Goal: Task Accomplishment & Management: Use online tool/utility

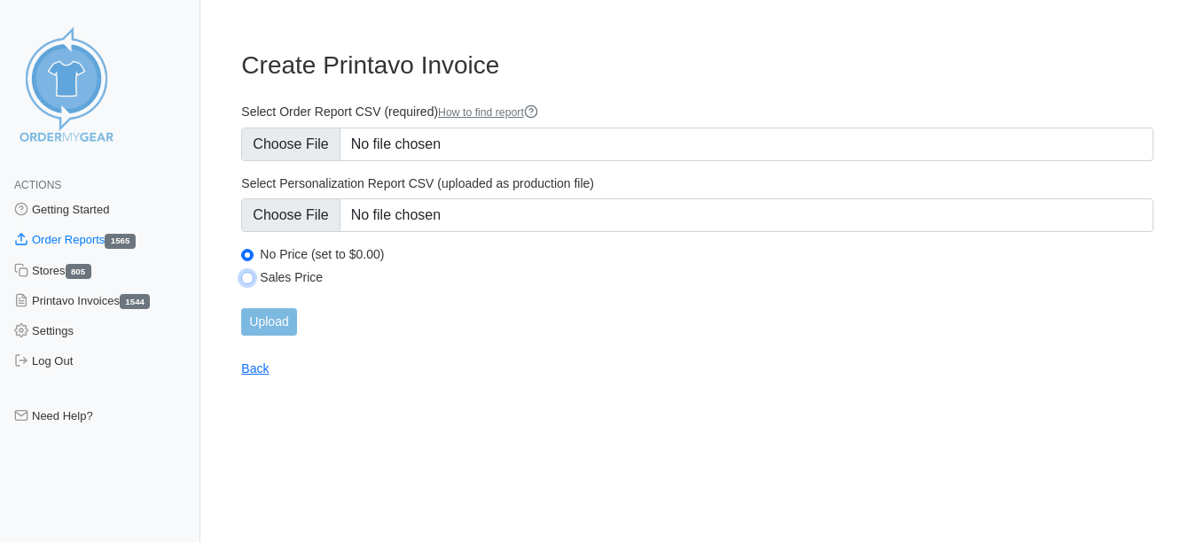
click at [245, 281] on input "Sales Price" at bounding box center [247, 278] width 12 height 12
radio input "true"
click at [302, 162] on form "Select Order Report CSV (required) How to find report Select Personalization Re…" at bounding box center [697, 220] width 912 height 232
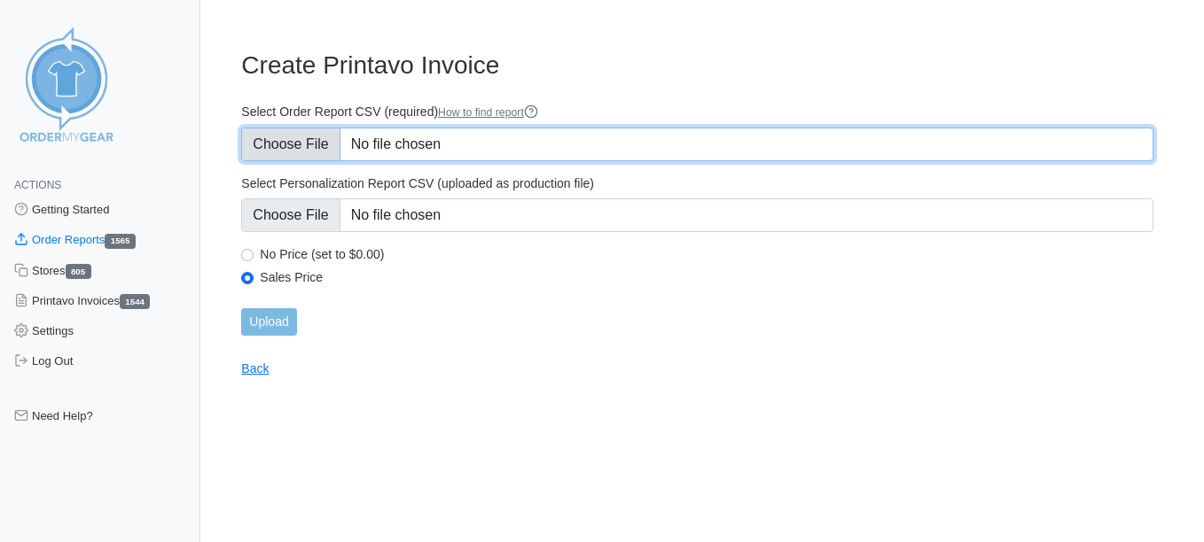
click at [302, 154] on input "Select Order Report CSV (required) How to find report" at bounding box center [697, 145] width 912 height 34
type input "C:\fakepath\ZAP9G_order_report (7)friday.csv"
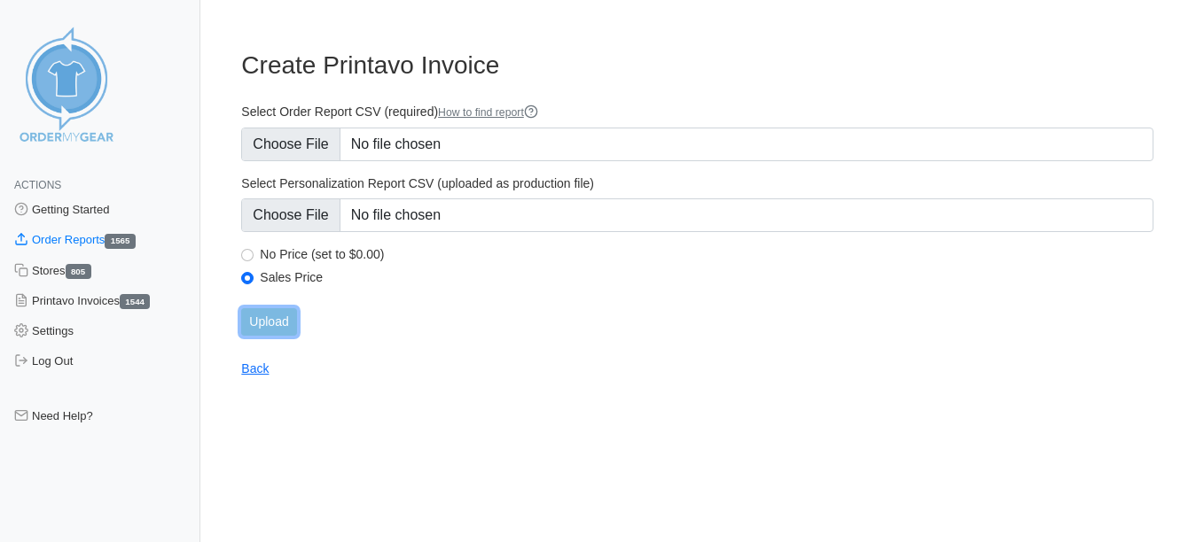
click at [281, 315] on input "Upload" at bounding box center [268, 321] width 55 height 27
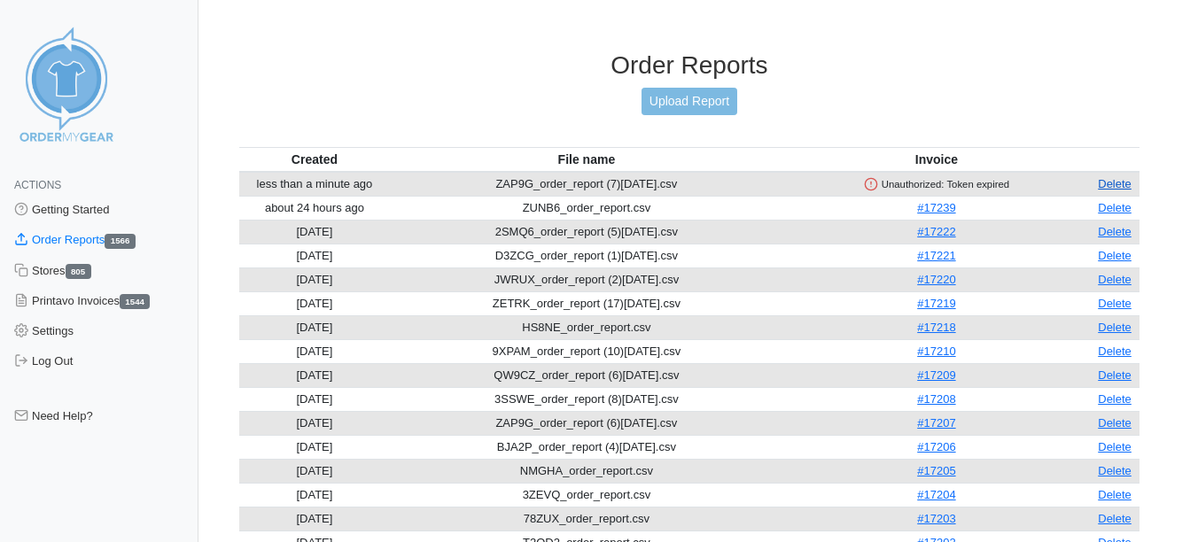
click at [1108, 184] on link "Delete" at bounding box center [1115, 183] width 34 height 13
click at [689, 104] on link "Upload Report" at bounding box center [690, 101] width 96 height 27
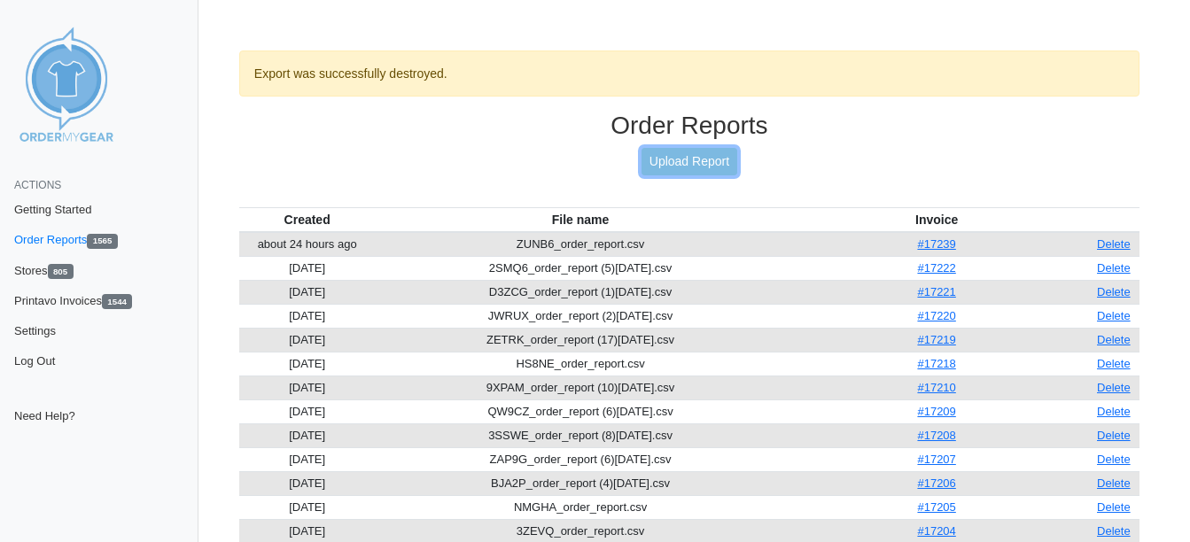
click at [693, 158] on link "Upload Report" at bounding box center [690, 161] width 96 height 27
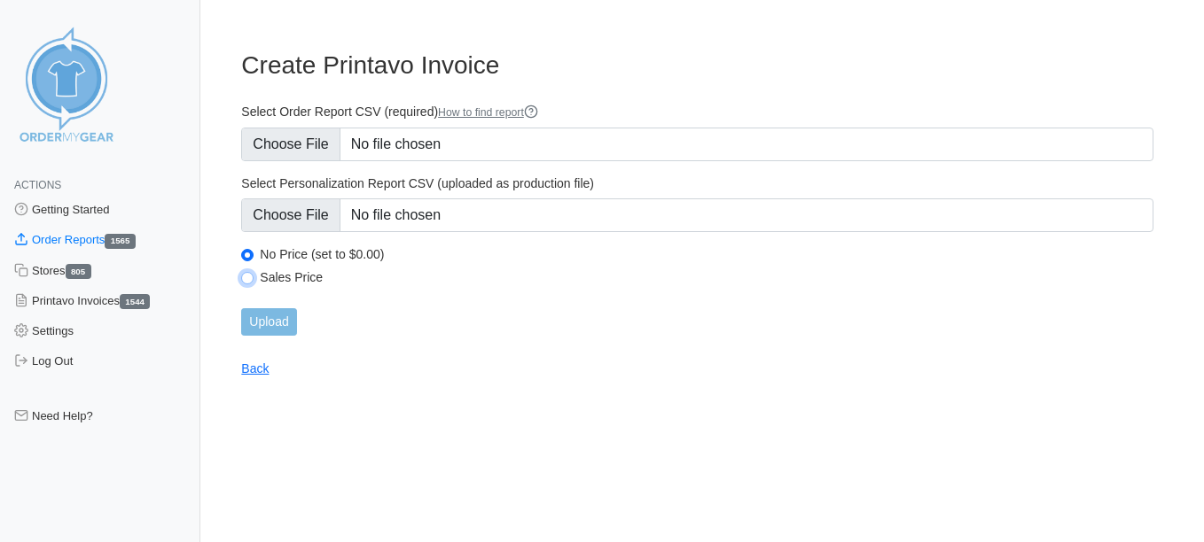
click at [253, 279] on input "Sales Price" at bounding box center [247, 278] width 12 height 12
radio input "true"
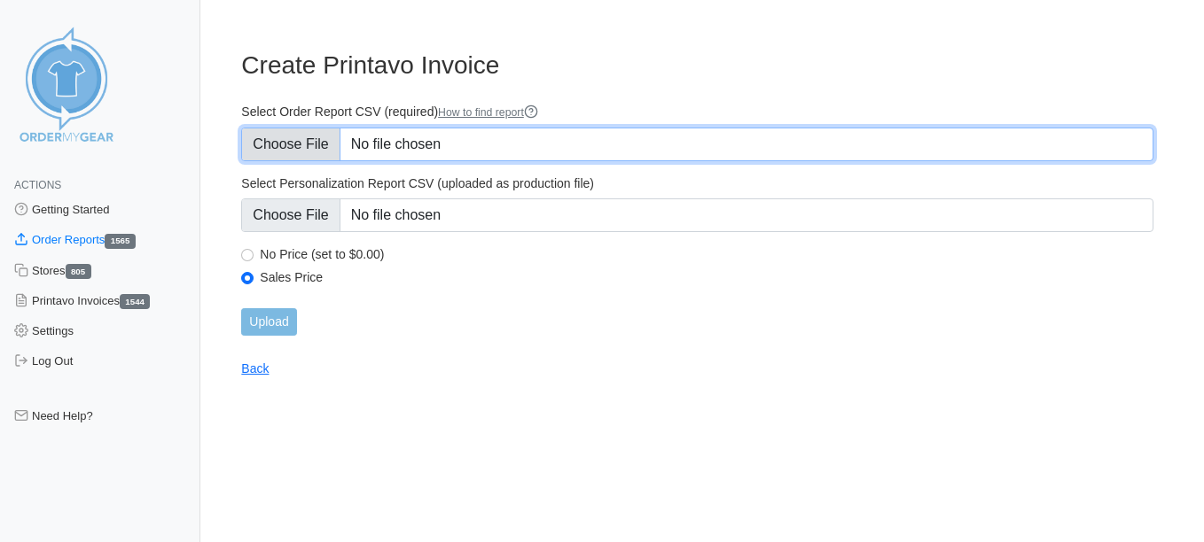
click at [297, 160] on input "Select Order Report CSV (required) How to find report" at bounding box center [697, 145] width 912 height 34
type input "C:\fakepath\ZAP9G_order_report (7)friday.csv"
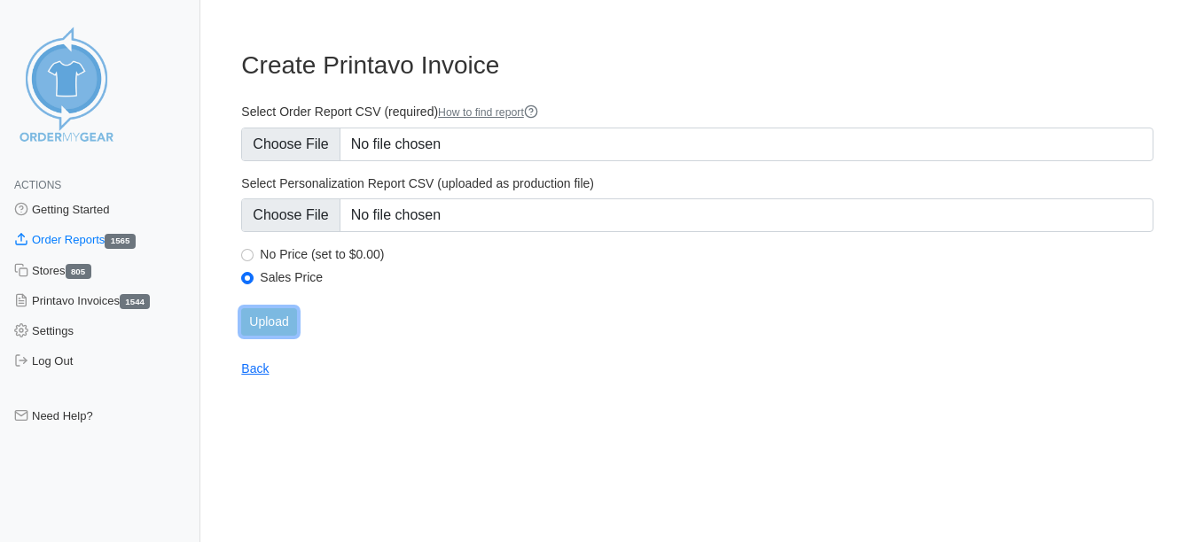
click at [285, 321] on input "Upload" at bounding box center [268, 321] width 55 height 27
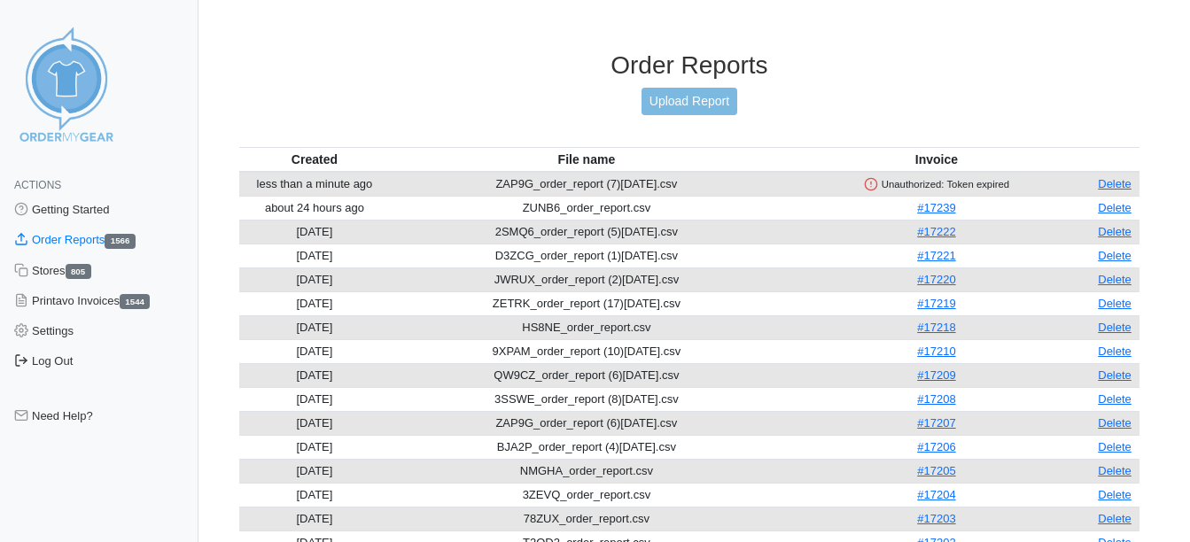
click at [78, 361] on link "Log Out" at bounding box center [99, 362] width 199 height 30
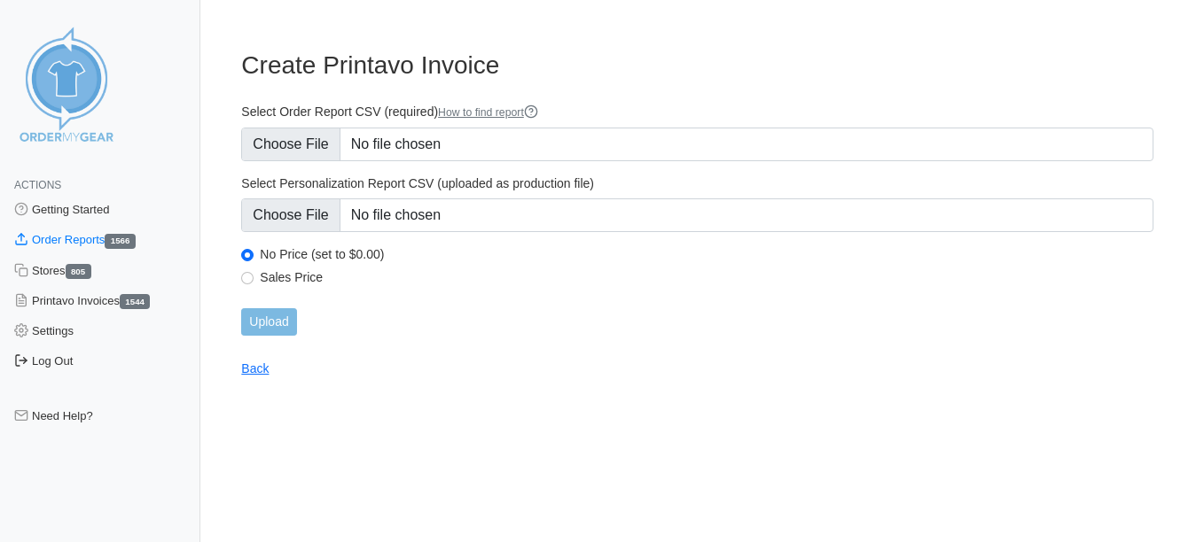
click at [50, 355] on link "Log Out" at bounding box center [100, 362] width 200 height 30
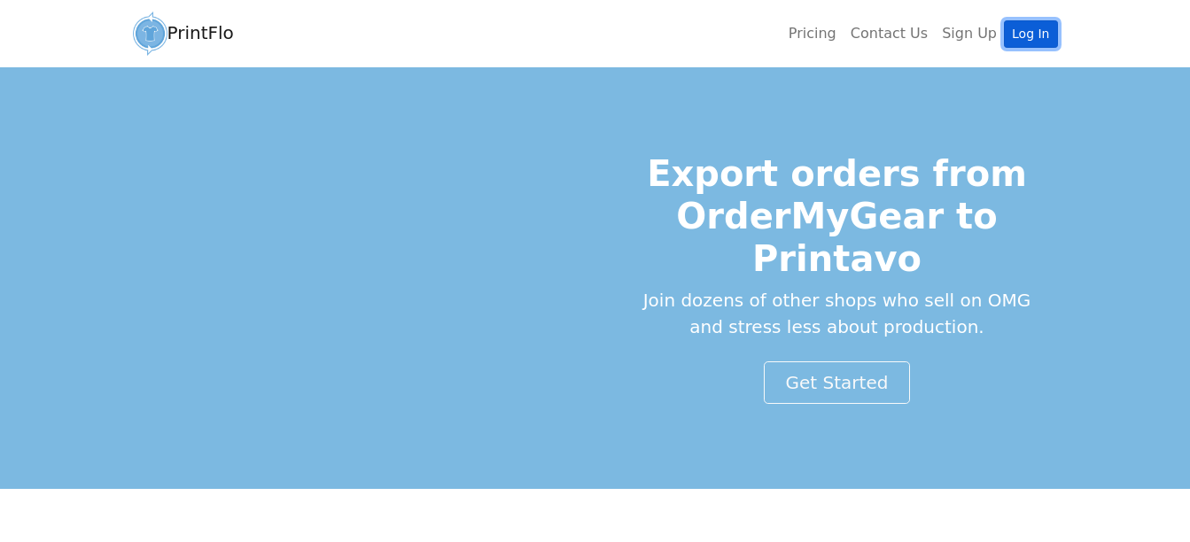
click at [1035, 35] on link "Log In" at bounding box center [1030, 33] width 53 height 27
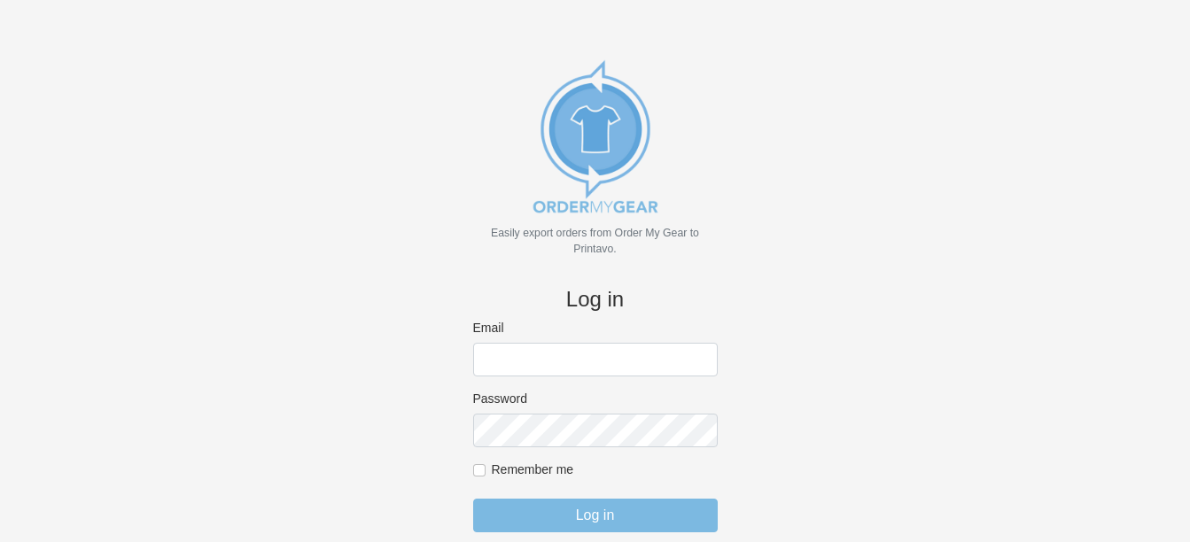
scroll to position [39, 0]
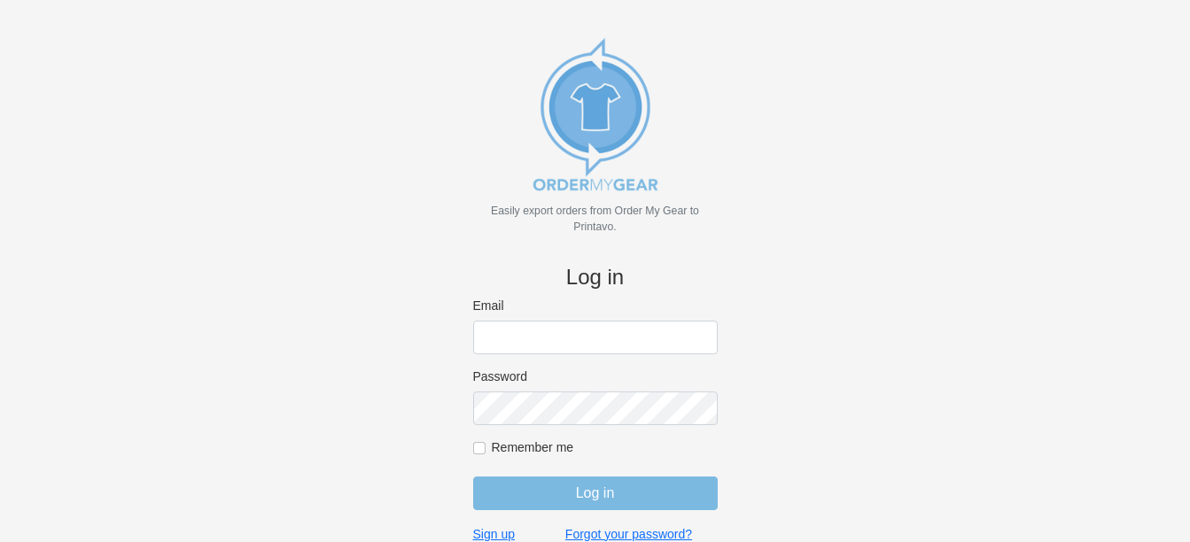
type input "amy@18threads.com"
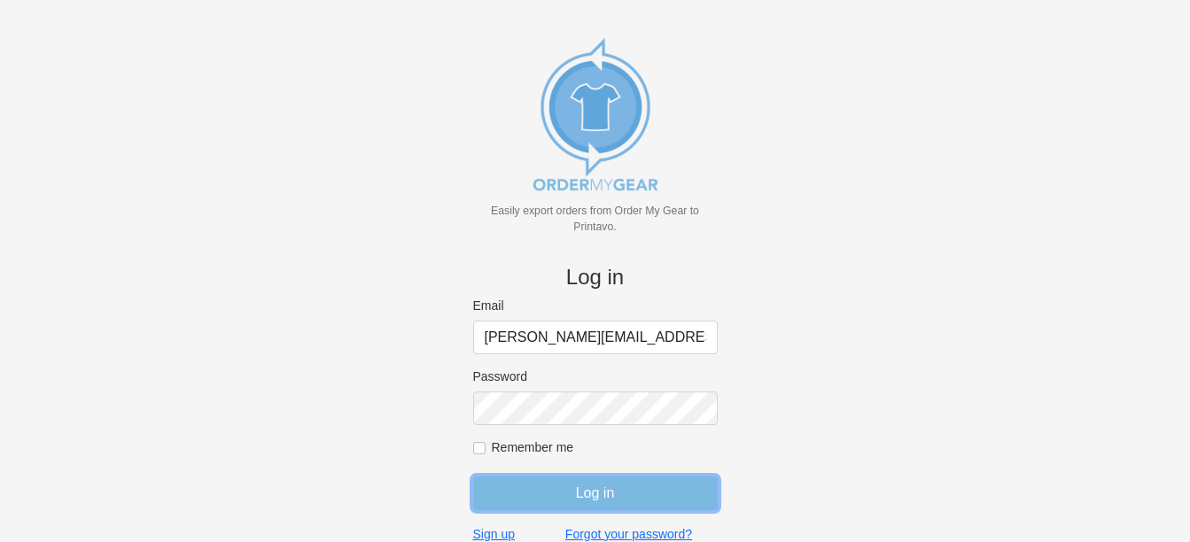
click at [535, 503] on input "Log in" at bounding box center [595, 494] width 245 height 34
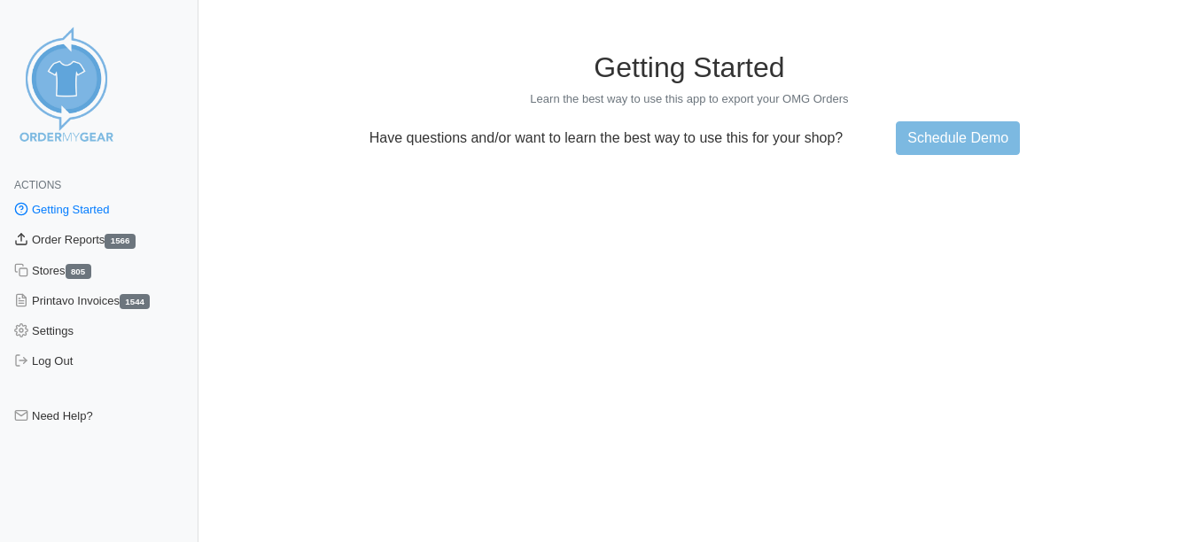
click at [107, 243] on link "Order Reports 1566" at bounding box center [99, 240] width 199 height 30
click at [83, 240] on link "Order Reports 1566" at bounding box center [99, 240] width 199 height 30
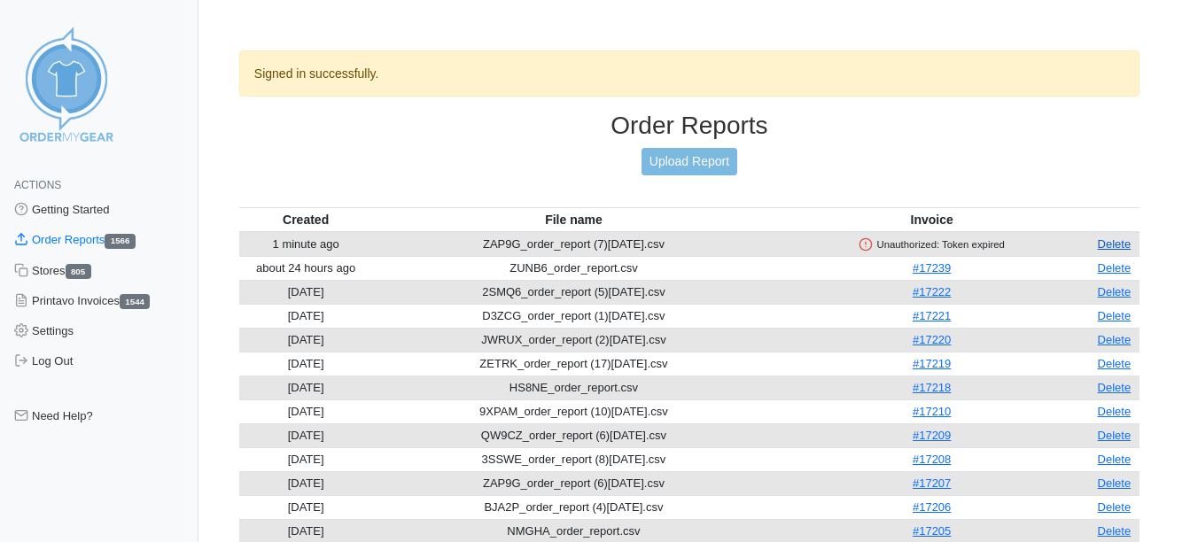
click at [1109, 242] on link "Delete" at bounding box center [1115, 244] width 34 height 13
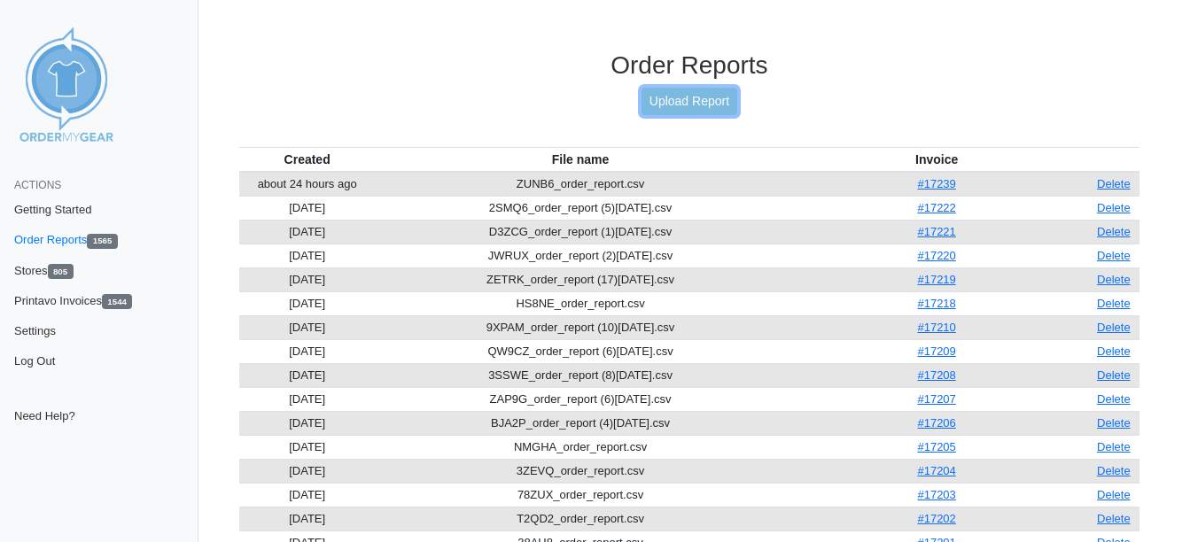
click at [683, 101] on link "Upload Report" at bounding box center [690, 101] width 96 height 27
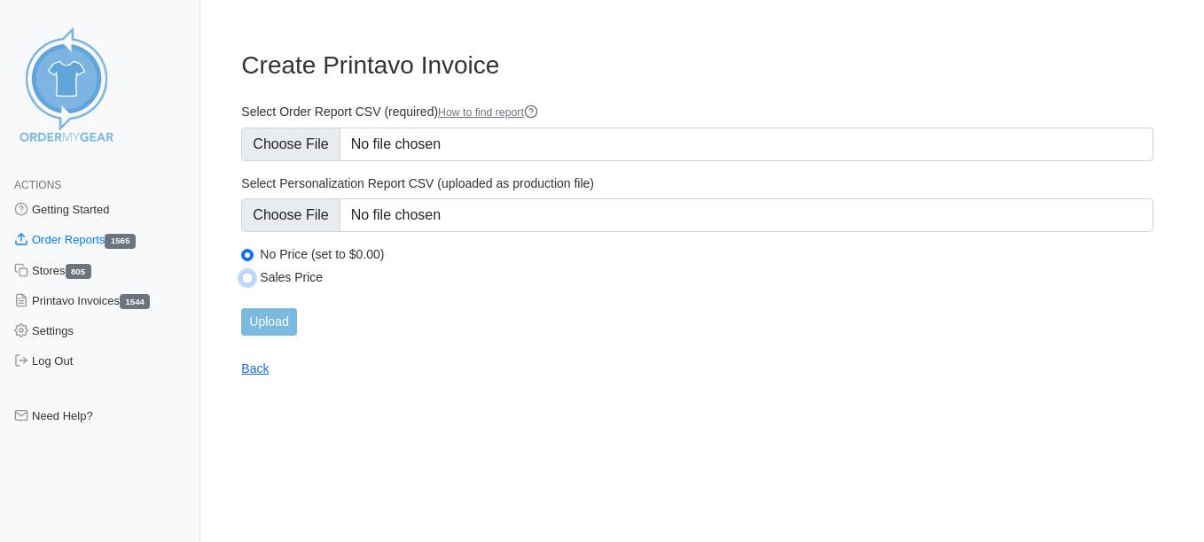
click at [250, 281] on input "Sales Price" at bounding box center [247, 278] width 12 height 12
radio input "true"
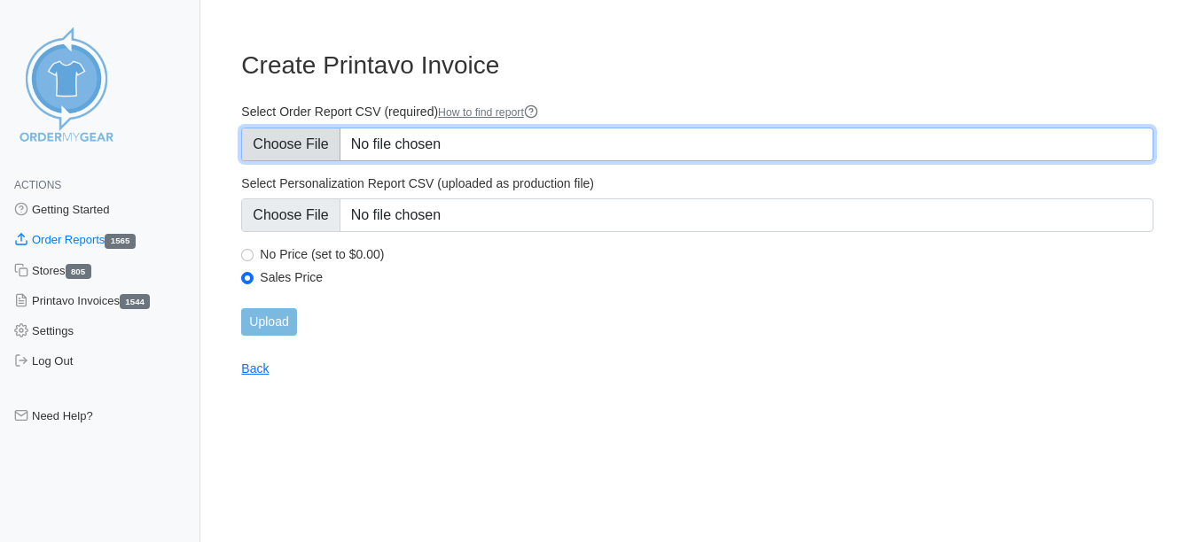
click at [295, 133] on input "Select Order Report CSV (required) How to find report" at bounding box center [697, 145] width 912 height 34
type input "C:\fakepath\ZAP9G_order_report (7)friday.csv"
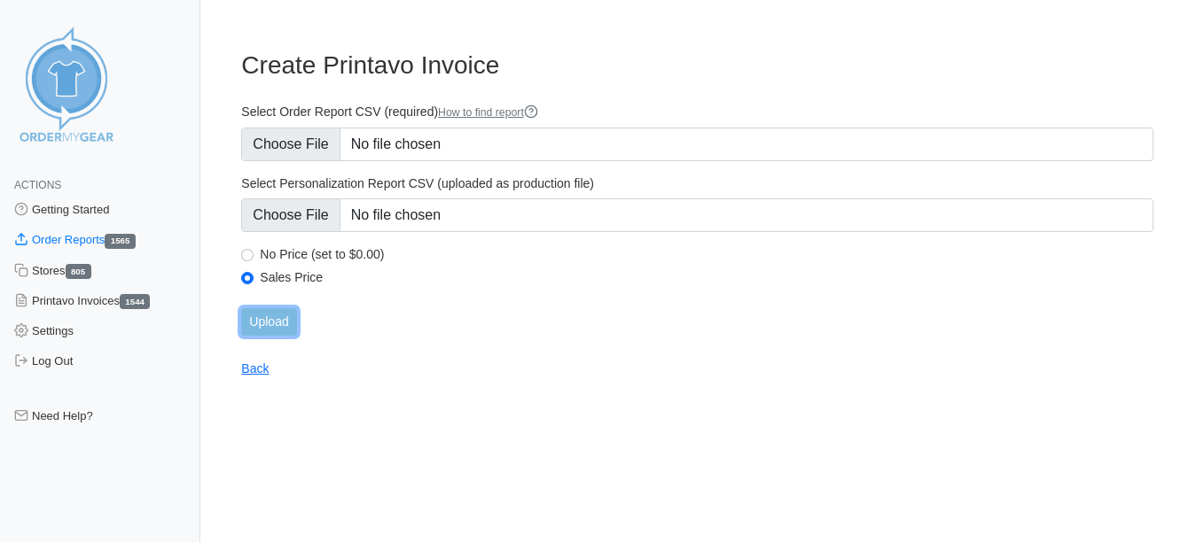
click at [282, 311] on input "Upload" at bounding box center [268, 321] width 55 height 27
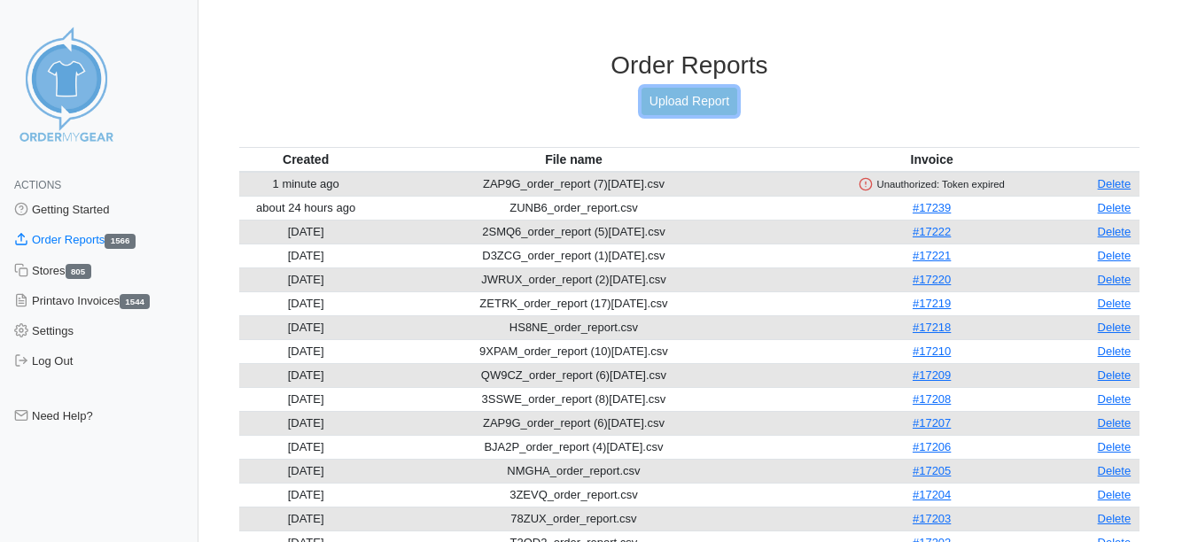
click at [712, 95] on link "Upload Report" at bounding box center [690, 101] width 96 height 27
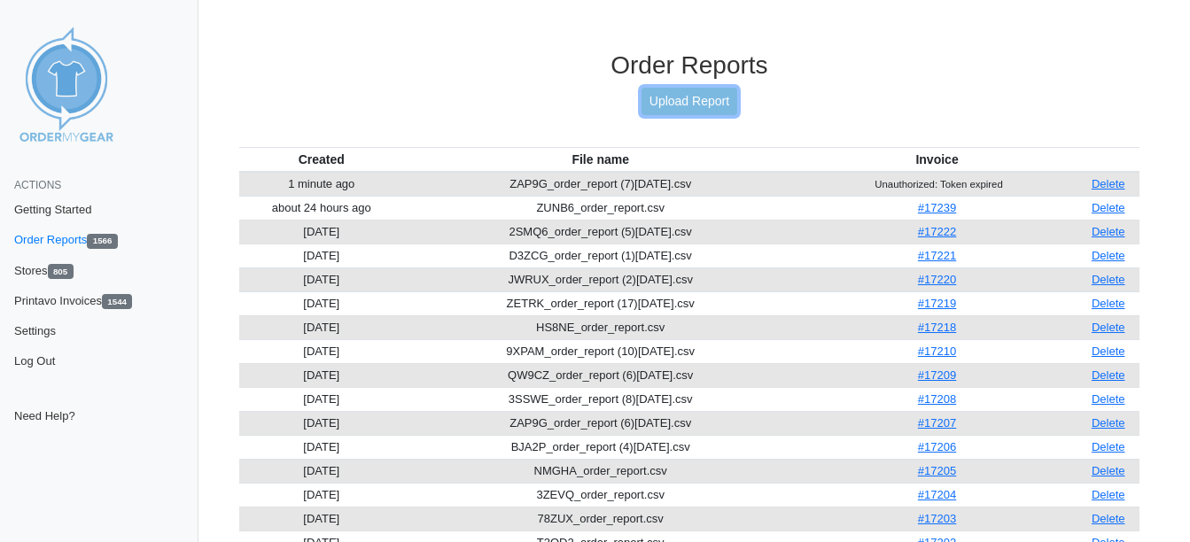
click at [673, 105] on link "Upload Report" at bounding box center [690, 101] width 96 height 27
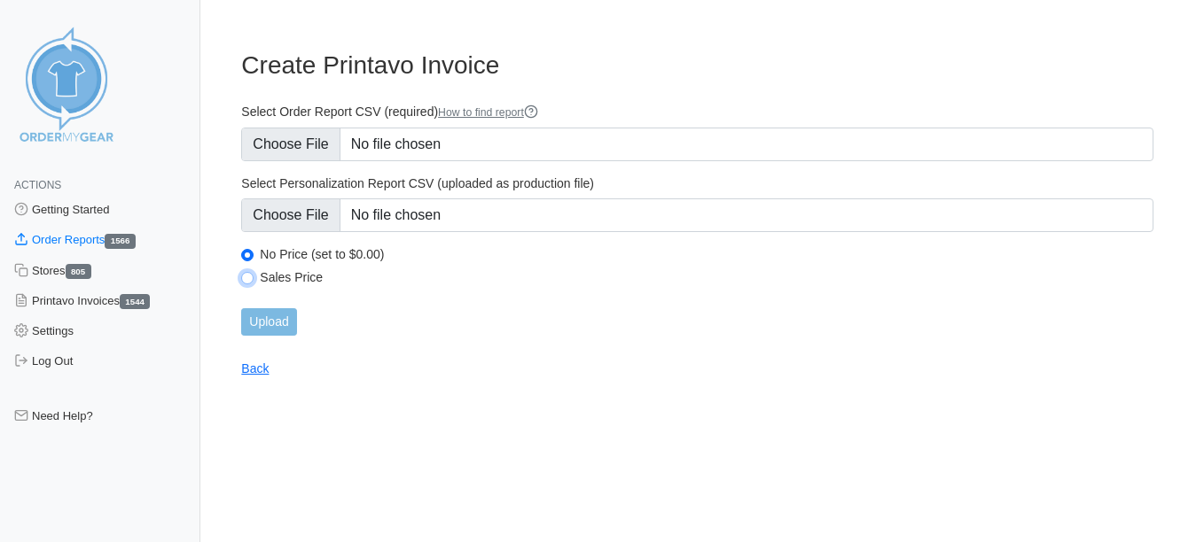
click at [251, 281] on input "Sales Price" at bounding box center [247, 278] width 12 height 12
radio input "true"
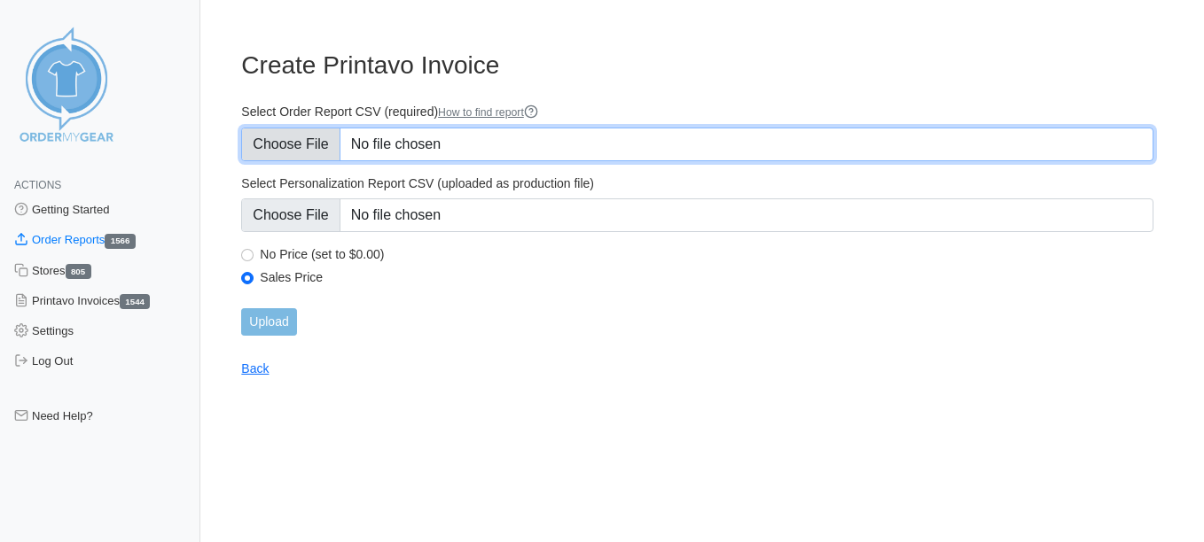
click at [290, 147] on input "Select Order Report CSV (required) How to find report" at bounding box center [697, 145] width 912 height 34
type input "C:\fakepath\emmaus friday process.csv"
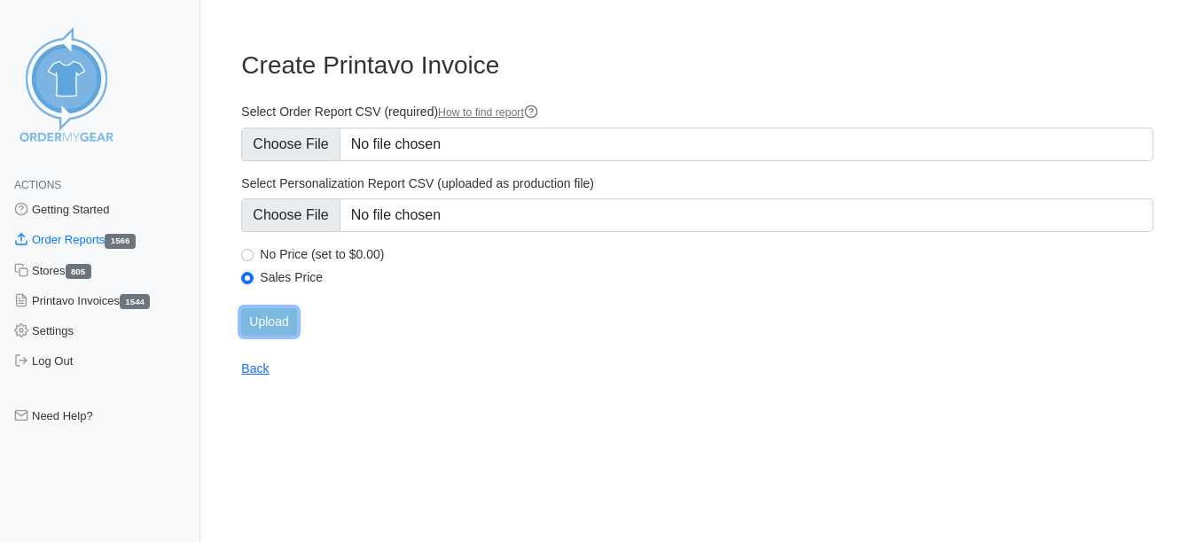
click at [277, 321] on input "Upload" at bounding box center [268, 321] width 55 height 27
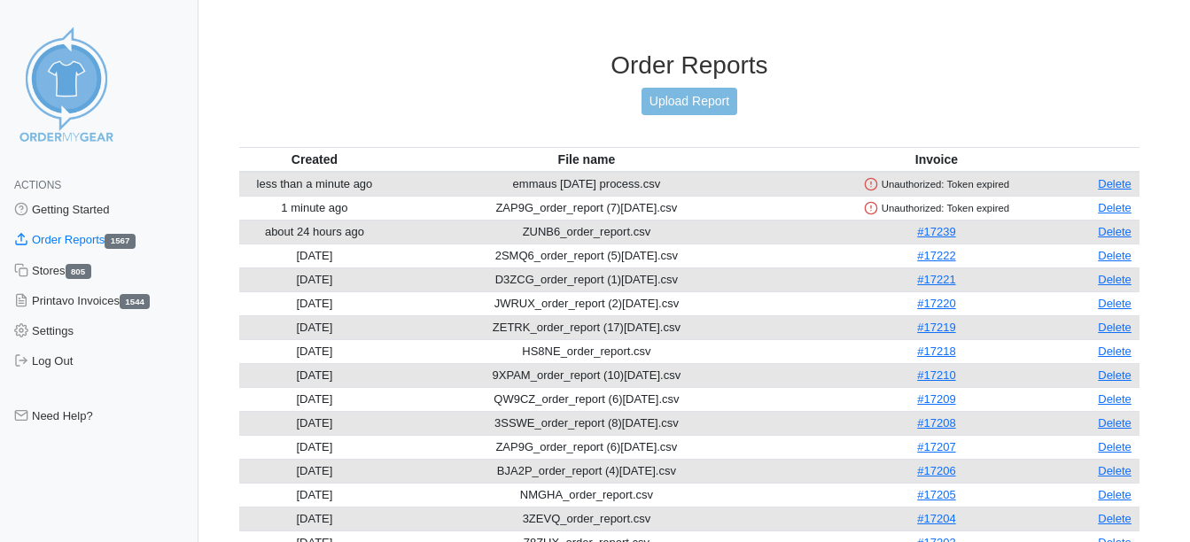
click at [864, 209] on icon at bounding box center [871, 208] width 14 height 14
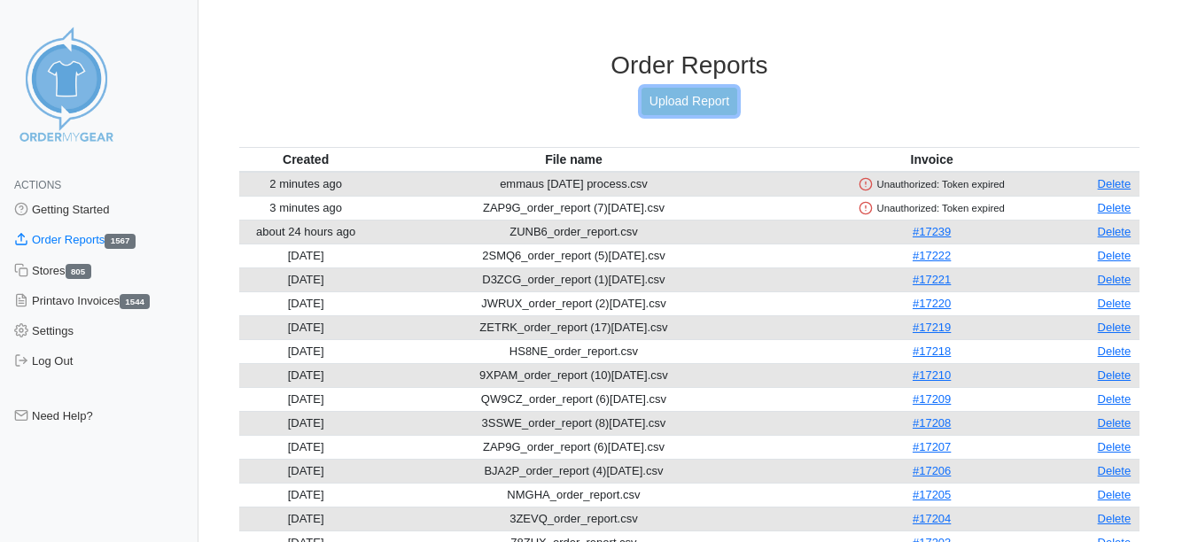
click at [728, 98] on link "Upload Report" at bounding box center [690, 101] width 96 height 27
click at [1116, 181] on link "Delete" at bounding box center [1115, 183] width 34 height 13
click at [1120, 185] on link "Delete" at bounding box center [1115, 183] width 34 height 13
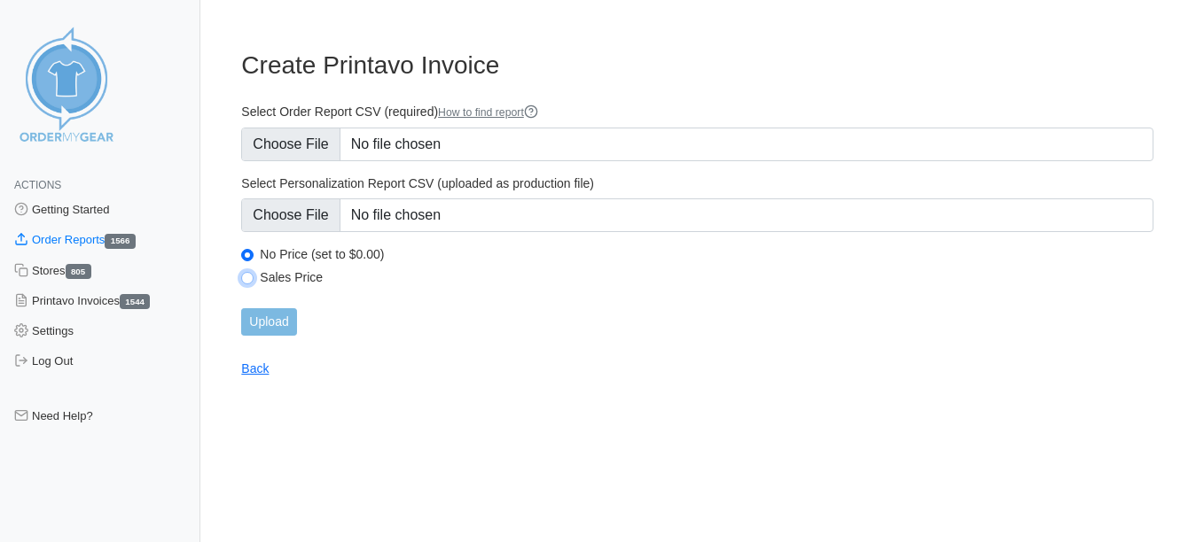
click at [247, 277] on input "Sales Price" at bounding box center [247, 278] width 12 height 12
radio input "true"
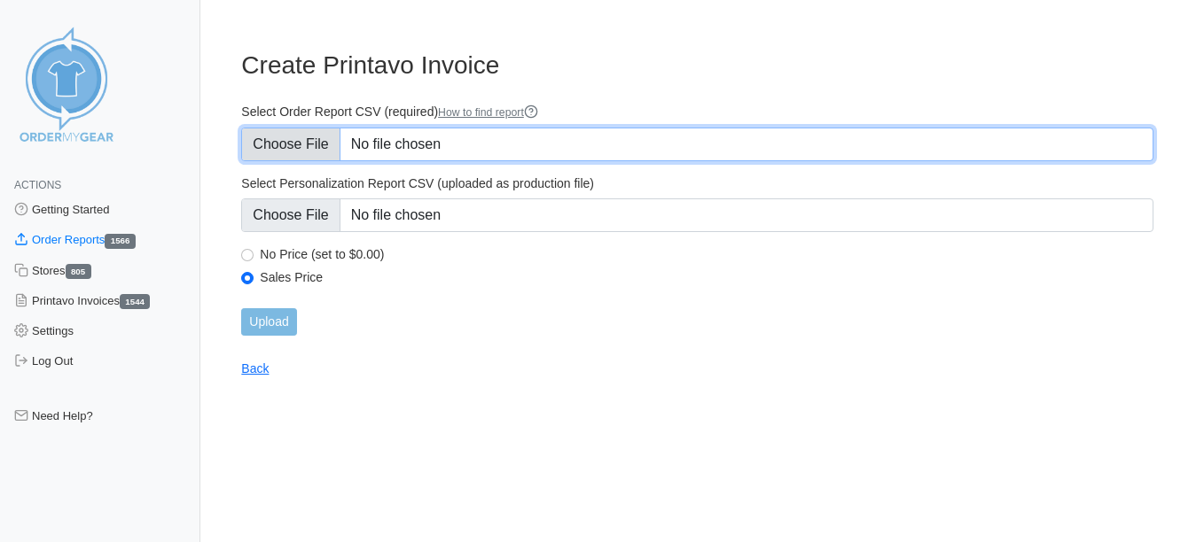
click at [300, 145] on input "Select Order Report CSV (required) How to find report" at bounding box center [697, 145] width 912 height 34
type input "C:\fakepath\emmaus sept.csv"
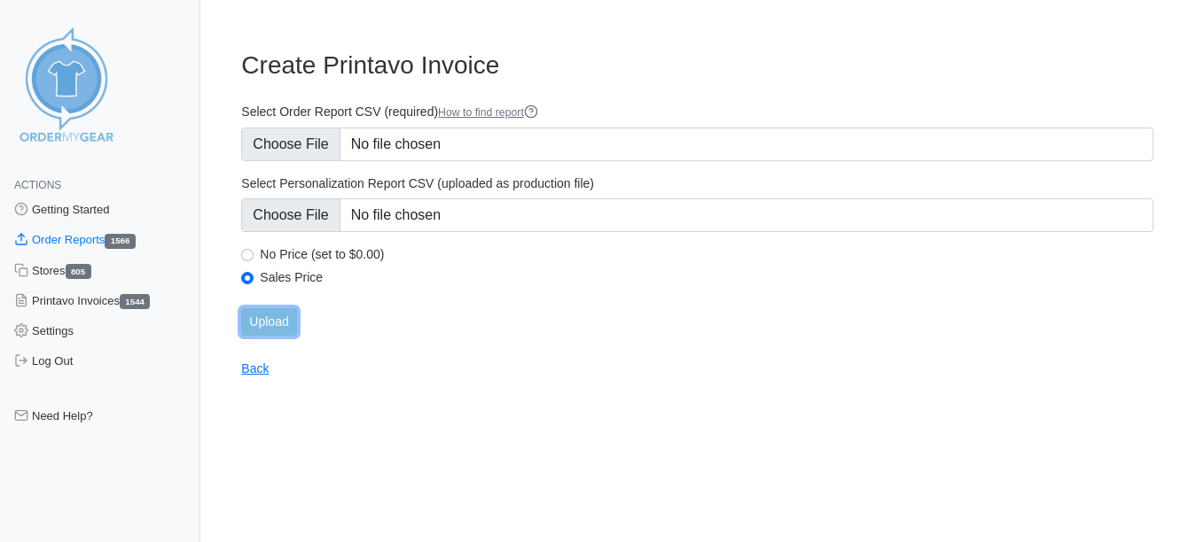
click at [287, 328] on input "Upload" at bounding box center [268, 321] width 55 height 27
